Goal: Find specific page/section: Find specific page/section

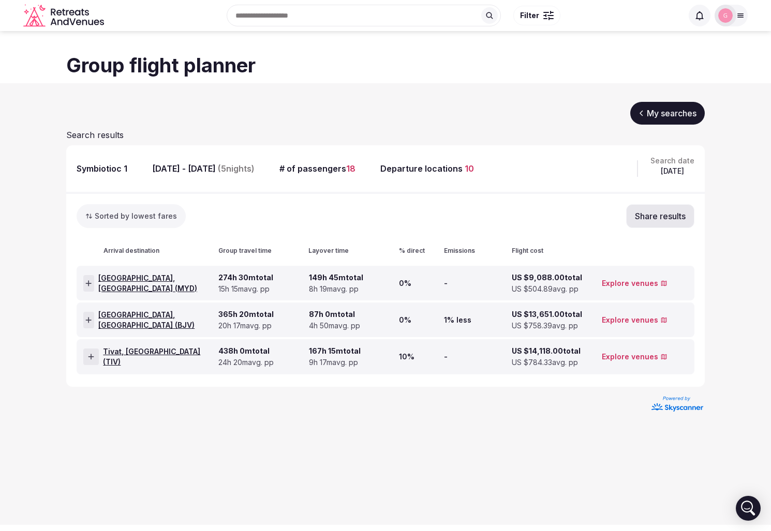
click at [92, 285] on icon at bounding box center [88, 283] width 6 height 7
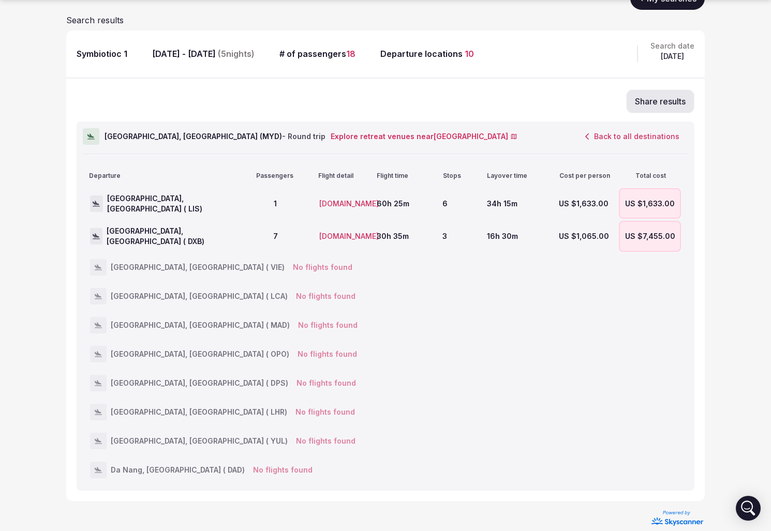
scroll to position [126, 0]
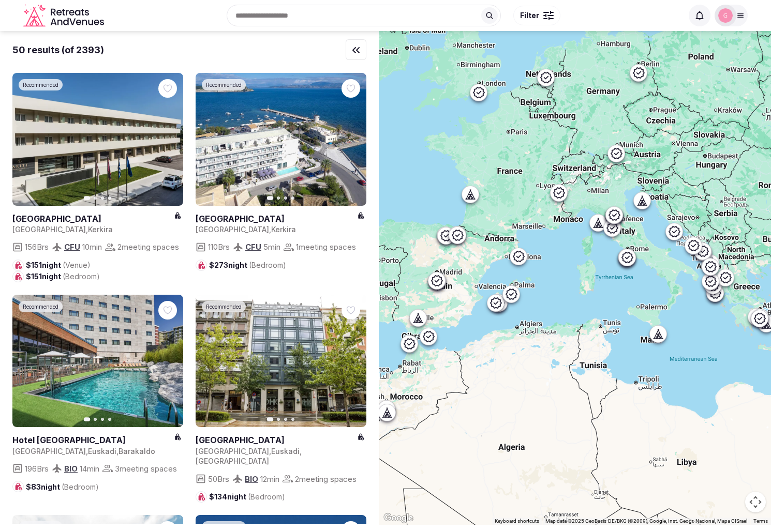
click at [539, 12] on button "Filter" at bounding box center [536, 16] width 47 height 20
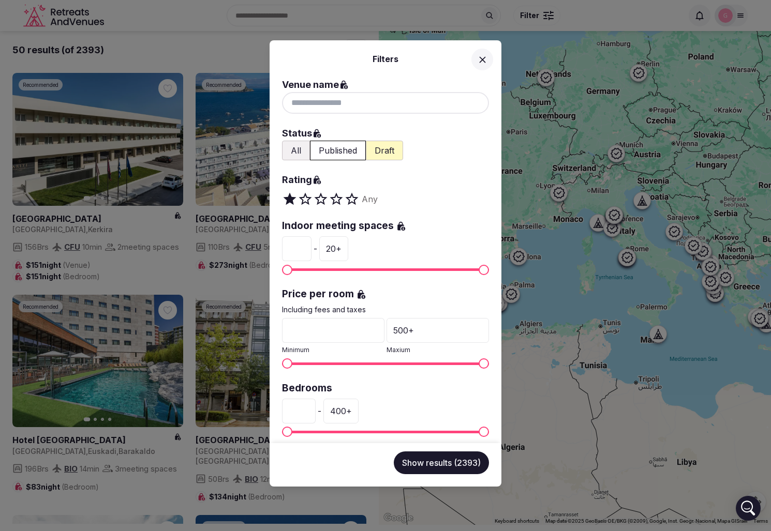
click at [484, 60] on icon at bounding box center [482, 59] width 11 height 11
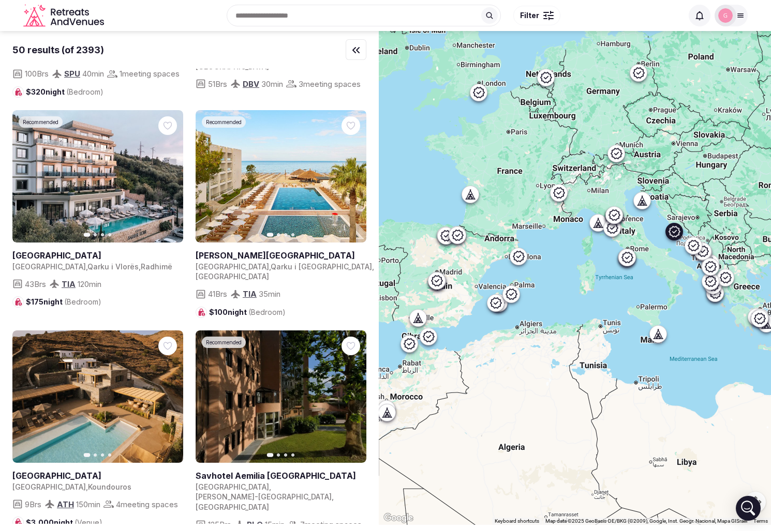
scroll to position [5215, 0]
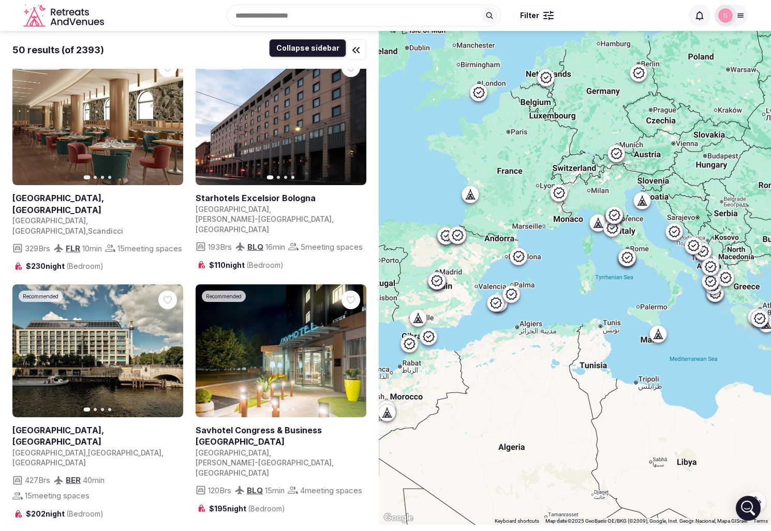
click at [353, 53] on icon "button" at bounding box center [356, 50] width 12 height 12
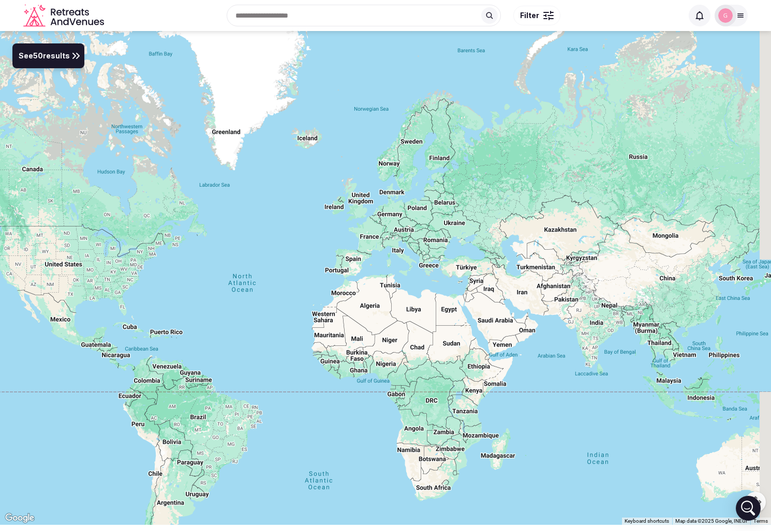
drag, startPoint x: 532, startPoint y: 189, endPoint x: 448, endPoint y: 235, distance: 95.6
click at [448, 235] on div at bounding box center [385, 278] width 771 height 494
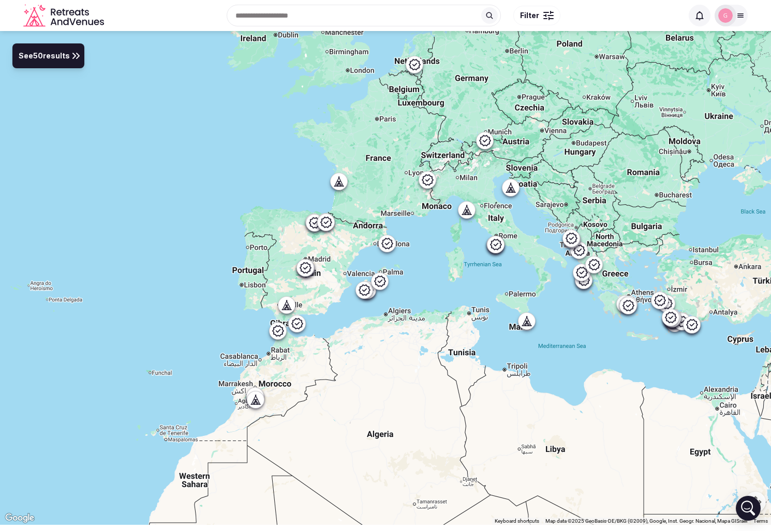
drag, startPoint x: 488, startPoint y: 257, endPoint x: 414, endPoint y: 251, distance: 73.6
click at [415, 253] on div at bounding box center [385, 278] width 771 height 494
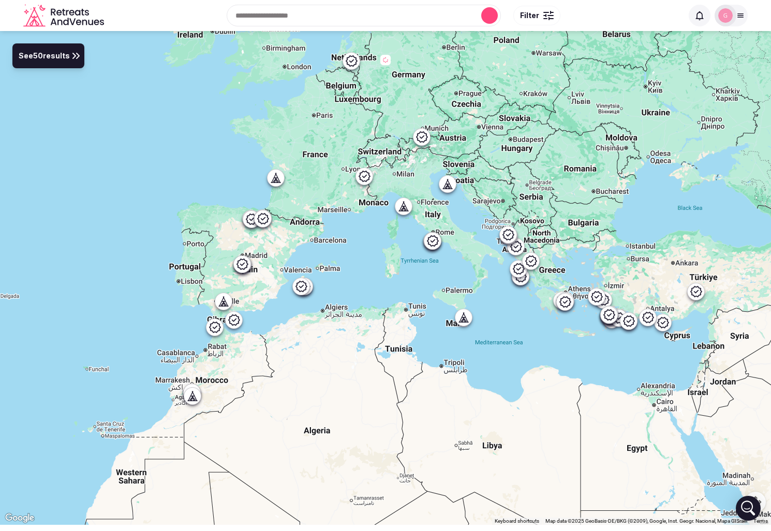
drag, startPoint x: 488, startPoint y: 269, endPoint x: 427, endPoint y: 269, distance: 60.5
click at [427, 269] on div at bounding box center [385, 278] width 771 height 494
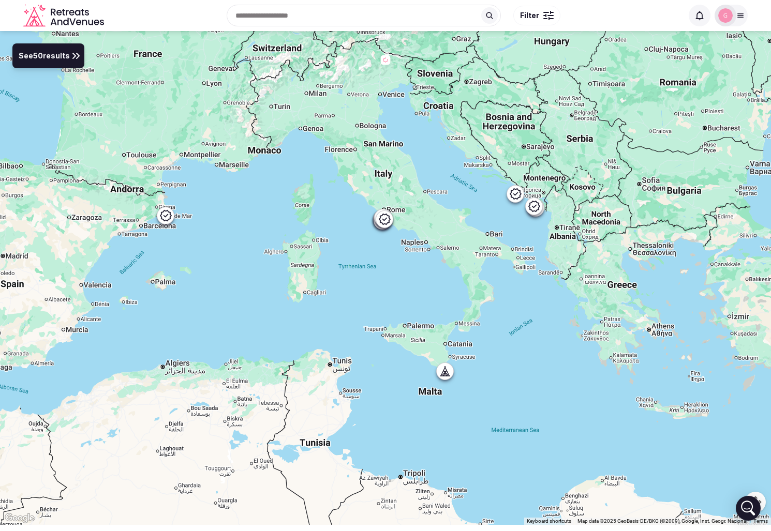
drag, startPoint x: 521, startPoint y: 235, endPoint x: 422, endPoint y: 273, distance: 106.7
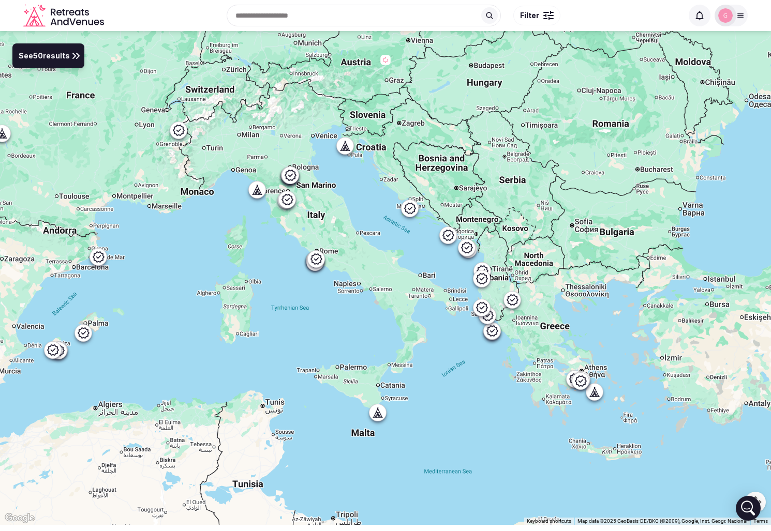
drag, startPoint x: 446, startPoint y: 235, endPoint x: 378, endPoint y: 273, distance: 78.0
click at [378, 273] on div at bounding box center [385, 278] width 771 height 494
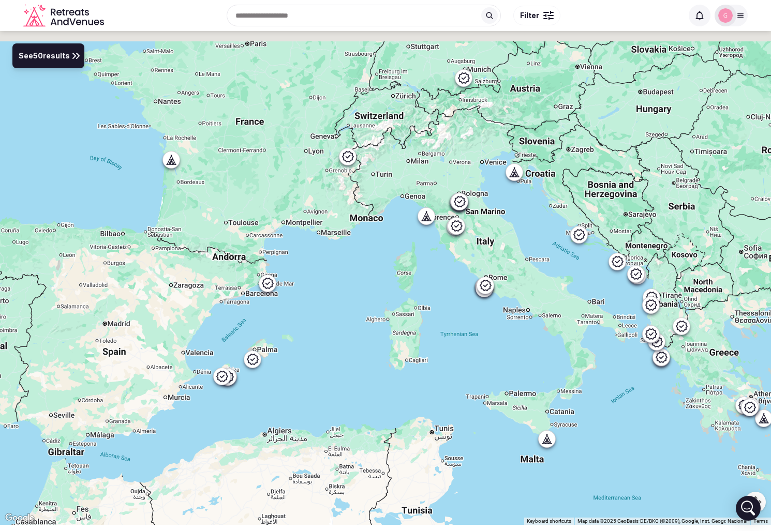
drag, startPoint x: 275, startPoint y: 251, endPoint x: 461, endPoint y: 283, distance: 189.4
click at [461, 283] on div at bounding box center [385, 278] width 771 height 494
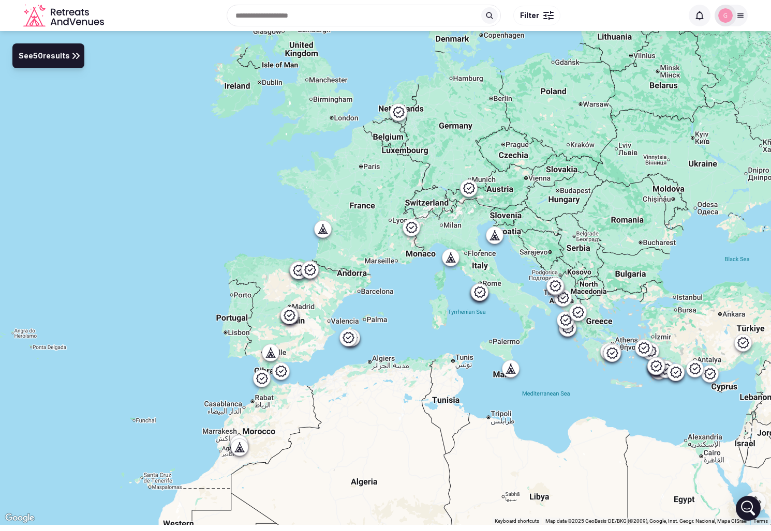
click at [292, 321] on icon at bounding box center [289, 315] width 12 height 12
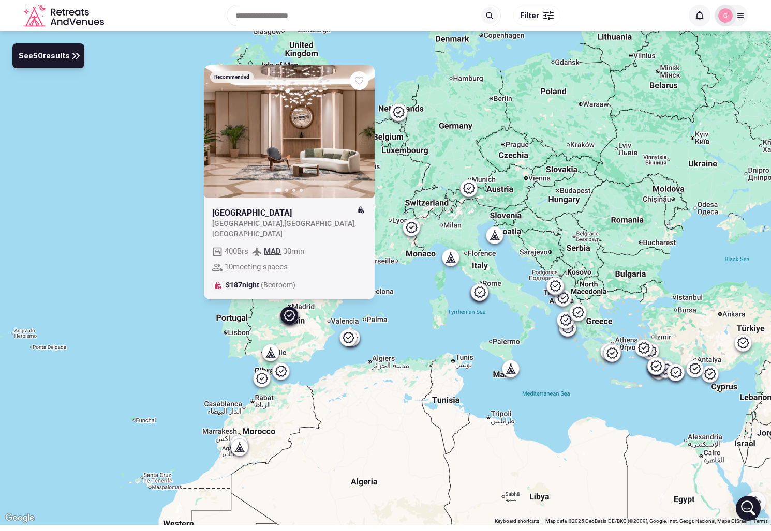
click at [431, 305] on div "Recommended Previous slide Next slide [GEOGRAPHIC_DATA] [GEOGRAPHIC_DATA] [GEOG…" at bounding box center [385, 278] width 771 height 494
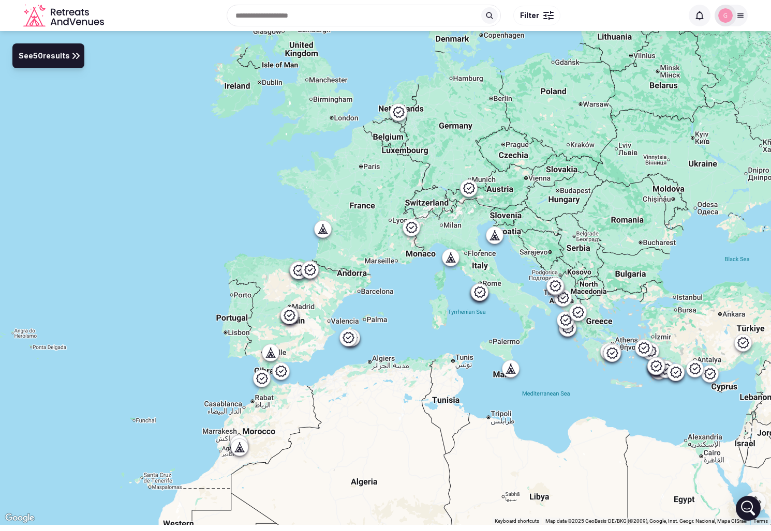
click at [450, 265] on div at bounding box center [451, 257] width 18 height 18
click at [451, 261] on icon at bounding box center [451, 260] width 3 height 4
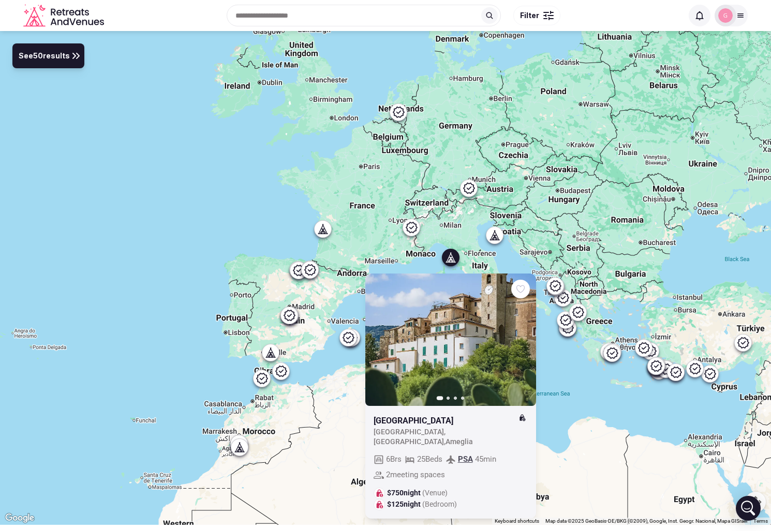
click at [397, 225] on div "Previous slide Next slide [GEOGRAPHIC_DATA] [GEOGRAPHIC_DATA] , [GEOGRAPHIC_DAT…" at bounding box center [385, 278] width 771 height 494
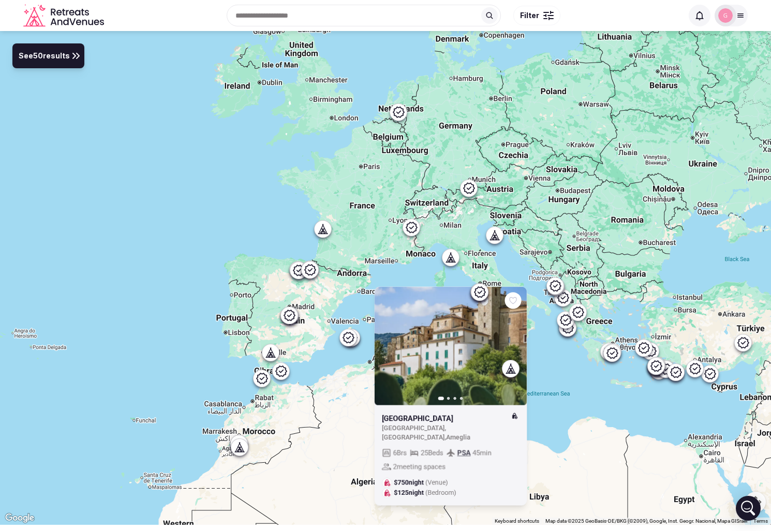
click at [408, 225] on icon at bounding box center [411, 227] width 12 height 12
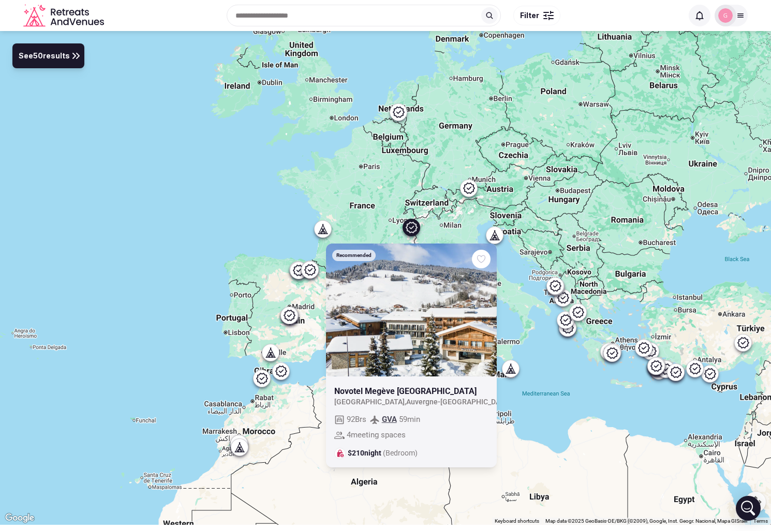
click at [182, 206] on div "Recommended Previous slide Next slide Novotel Megève [GEOGRAPHIC_DATA] [GEOGRAP…" at bounding box center [385, 278] width 771 height 494
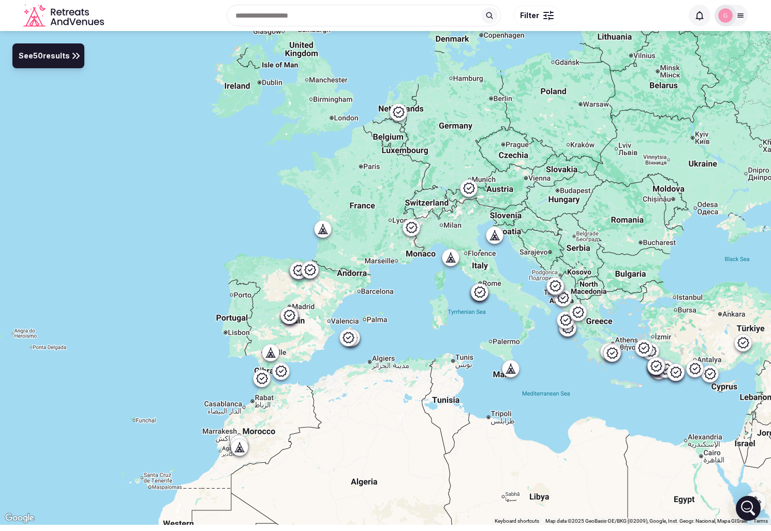
click at [177, 280] on div at bounding box center [385, 278] width 771 height 494
